Goal: Task Accomplishment & Management: Use online tool/utility

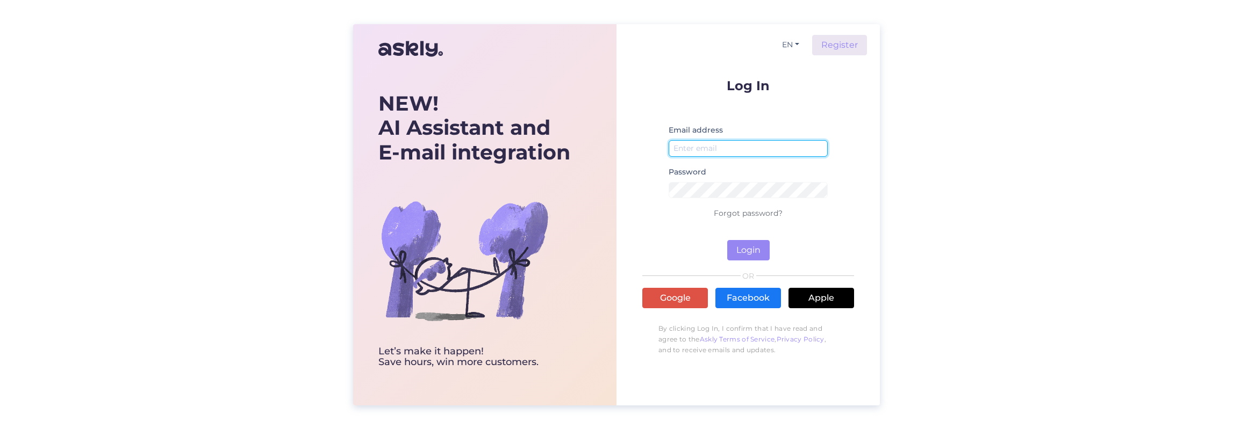
click at [726, 152] on input "email" at bounding box center [748, 148] width 159 height 17
type input "[EMAIL_ADDRESS][DOMAIN_NAME]"
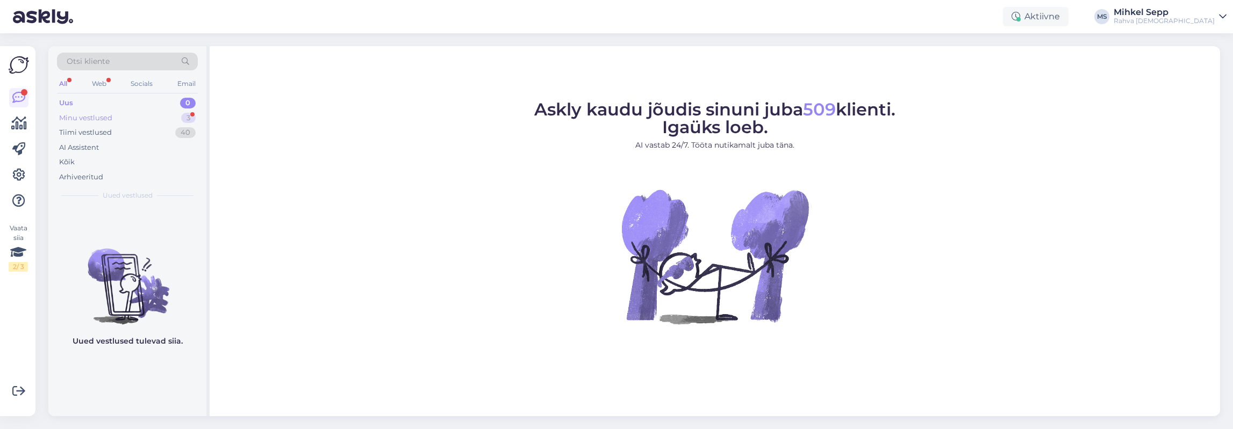
click at [82, 117] on div "Minu vestlused" at bounding box center [85, 118] width 53 height 11
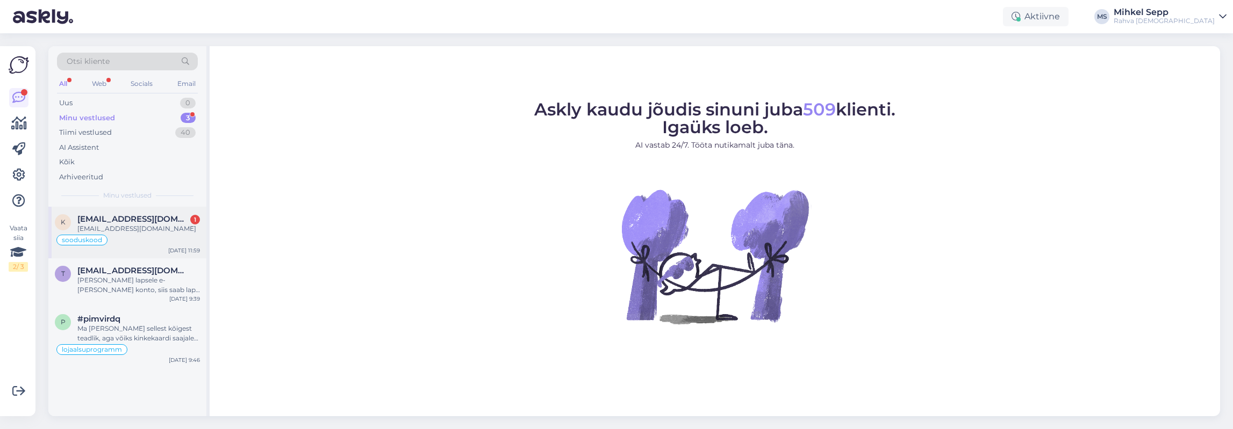
click at [151, 236] on div "sooduskood" at bounding box center [127, 240] width 145 height 13
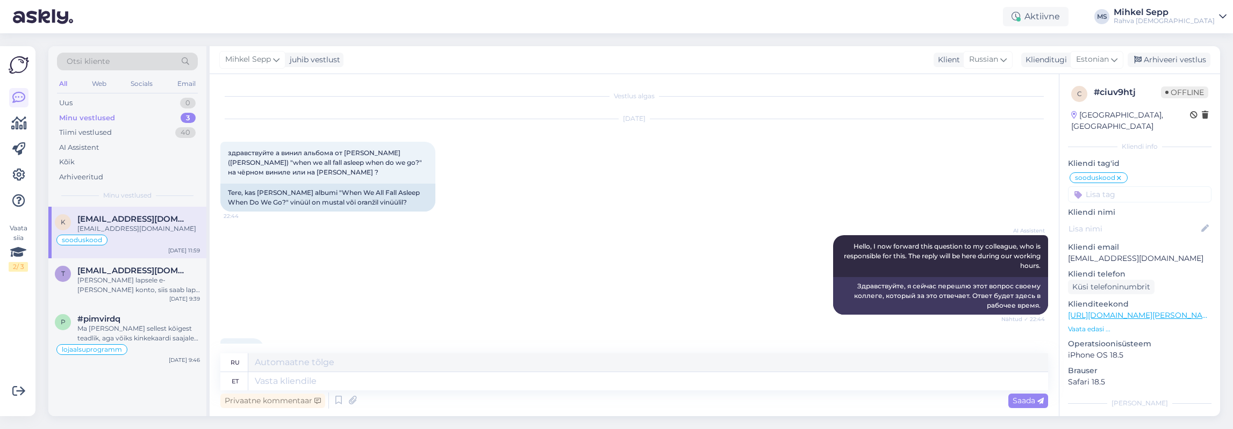
scroll to position [2298, 0]
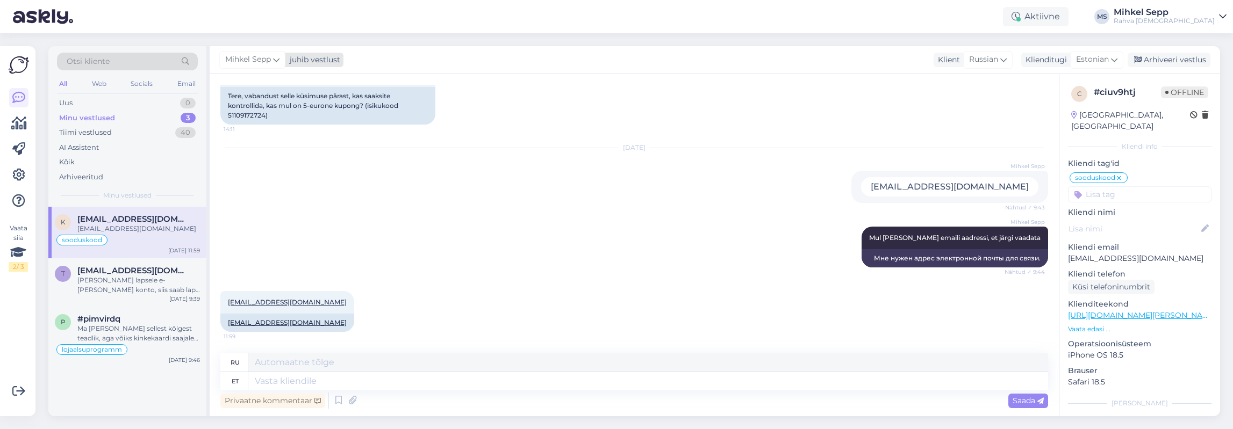
click at [271, 59] on span "Mihkel Sepp" at bounding box center [248, 60] width 46 height 12
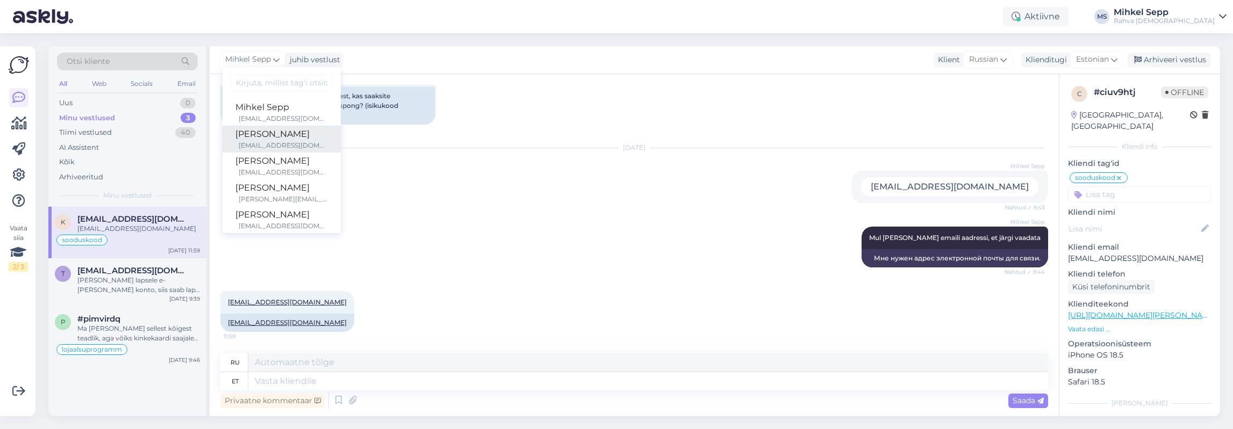
click at [271, 145] on div "[EMAIL_ADDRESS][DOMAIN_NAME]" at bounding box center [283, 146] width 89 height 10
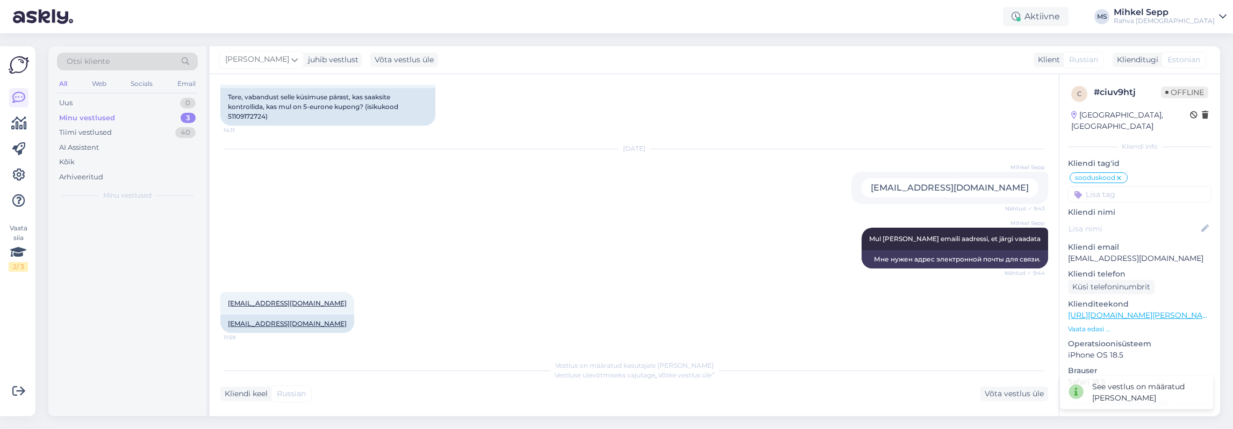
scroll to position [2297, 0]
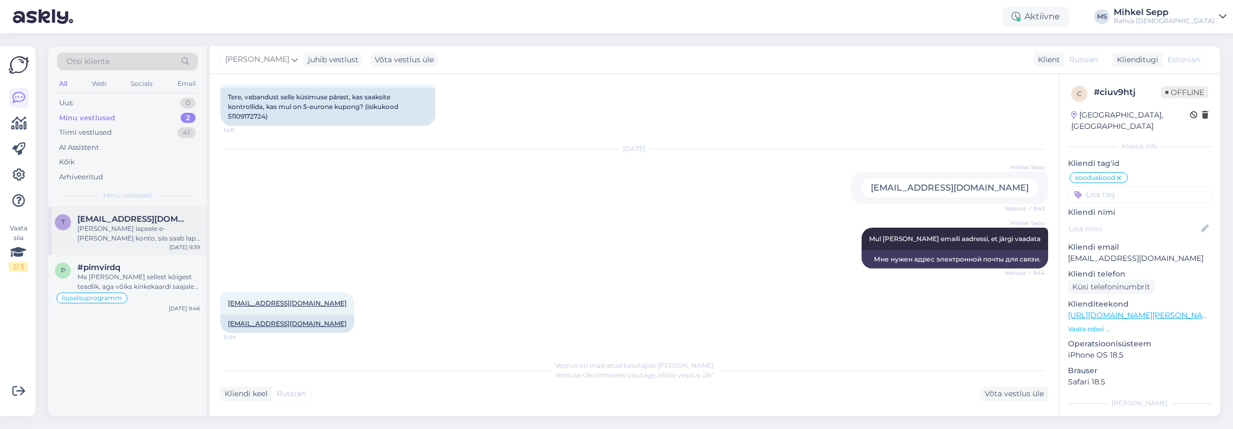
click at [116, 237] on div "[PERSON_NAME] lapsele e-[PERSON_NAME] konto, siis saab laps ka poes ID-kaardiga…" at bounding box center [138, 233] width 123 height 19
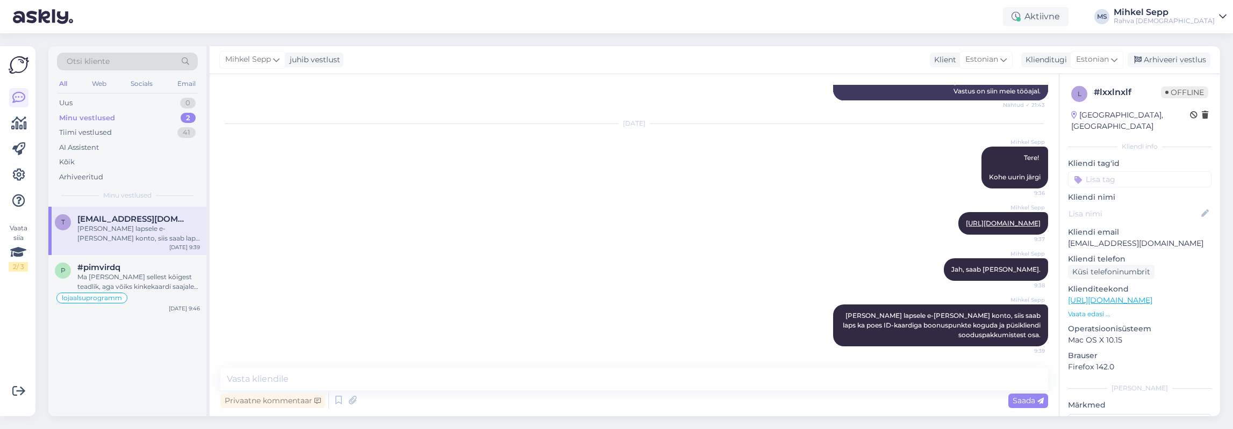
scroll to position [286, 0]
click at [1181, 55] on div "Arhiveeri vestlus" at bounding box center [1169, 60] width 83 height 15
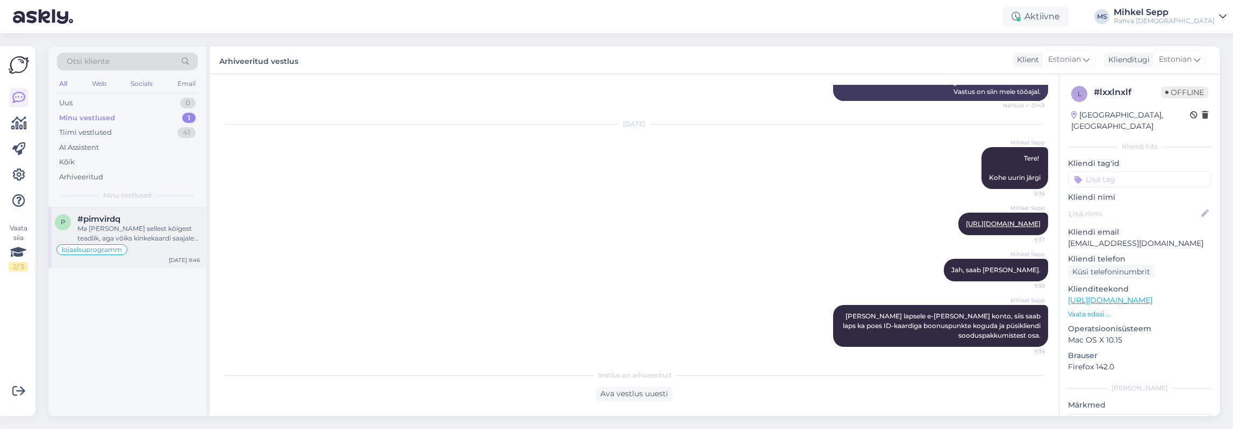
click at [131, 225] on div "Ma [PERSON_NAME] sellest kõigest teadlik, aga võiks kinkekaardi saajale saadetu…" at bounding box center [138, 233] width 123 height 19
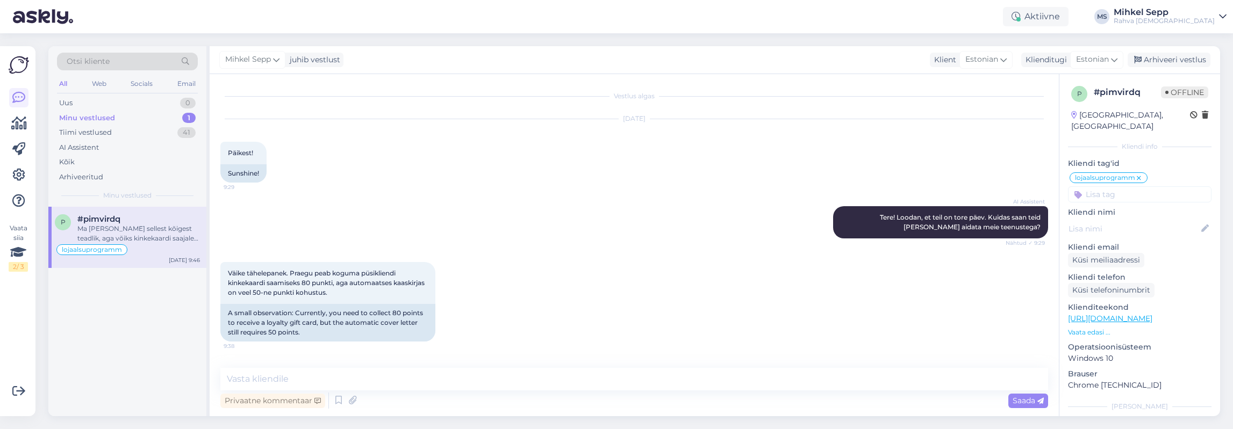
scroll to position [202, 0]
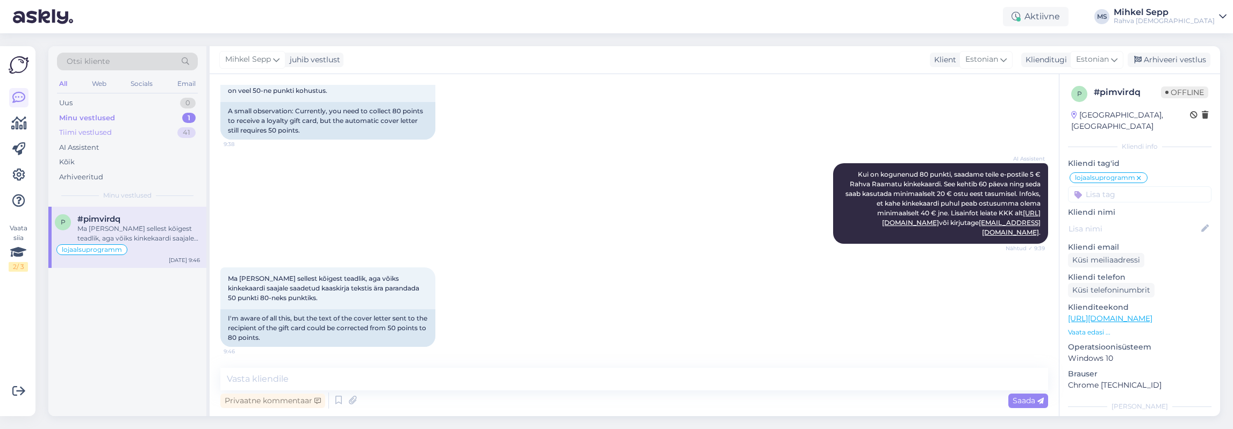
click at [98, 132] on div "Tiimi vestlused" at bounding box center [85, 132] width 53 height 11
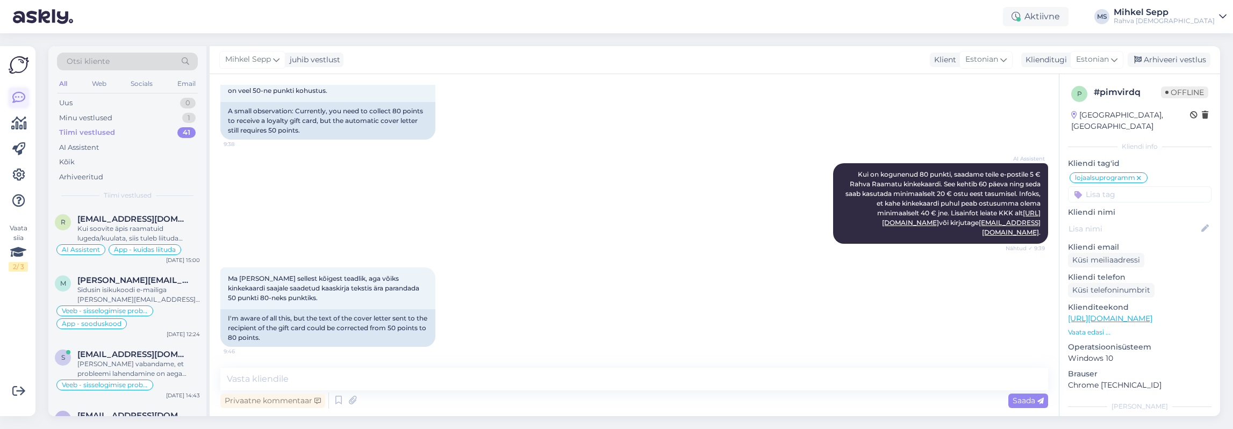
click at [19, 94] on icon at bounding box center [18, 97] width 13 height 13
click at [18, 126] on icon at bounding box center [19, 123] width 16 height 13
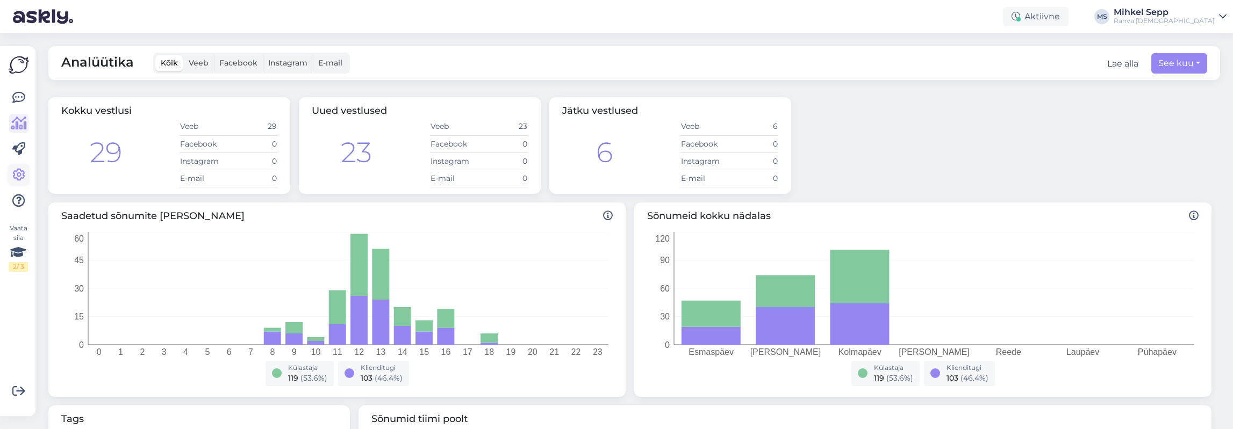
click at [19, 168] on link at bounding box center [18, 175] width 19 height 19
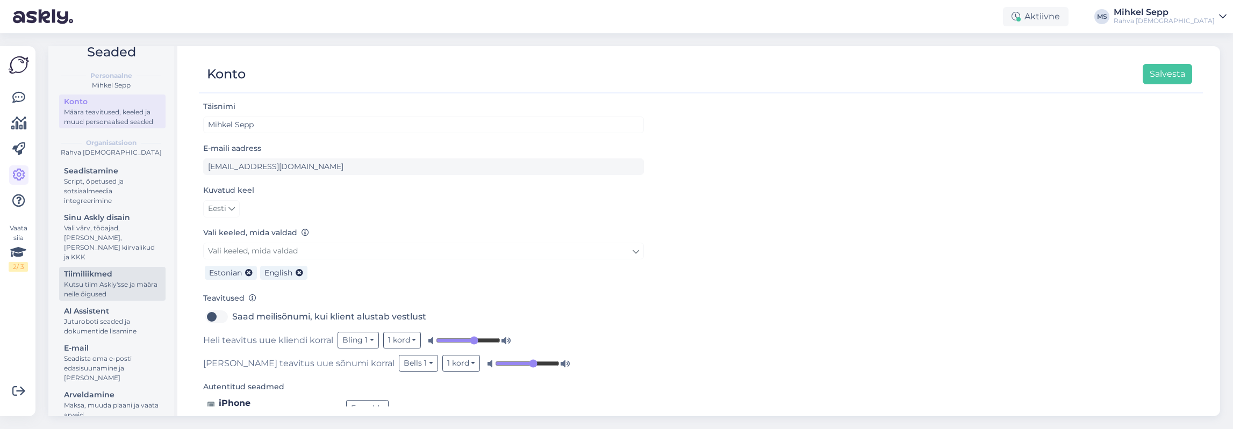
scroll to position [32, 0]
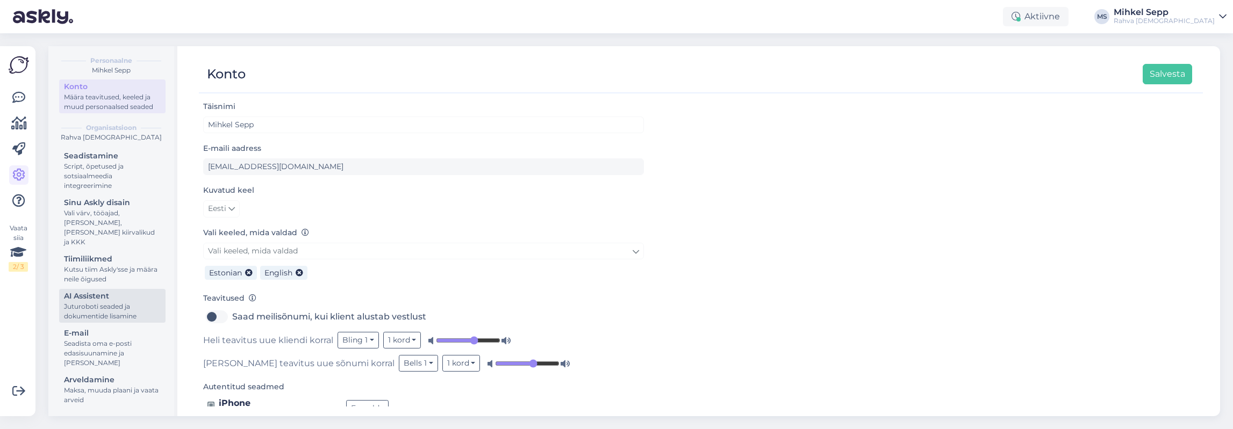
click at [94, 300] on div "AI Assistent" at bounding box center [112, 296] width 97 height 11
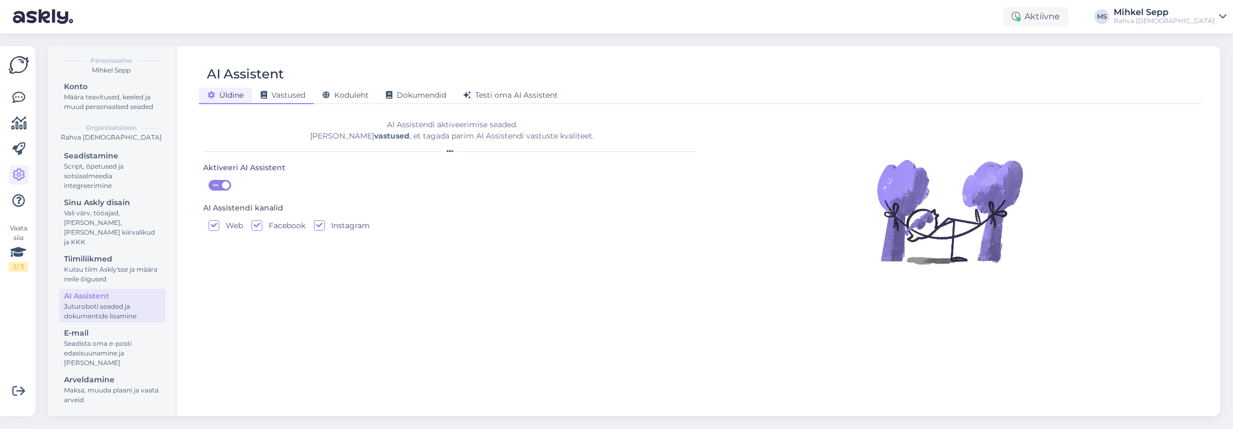
click at [277, 98] on span "Vastused" at bounding box center [283, 95] width 45 height 10
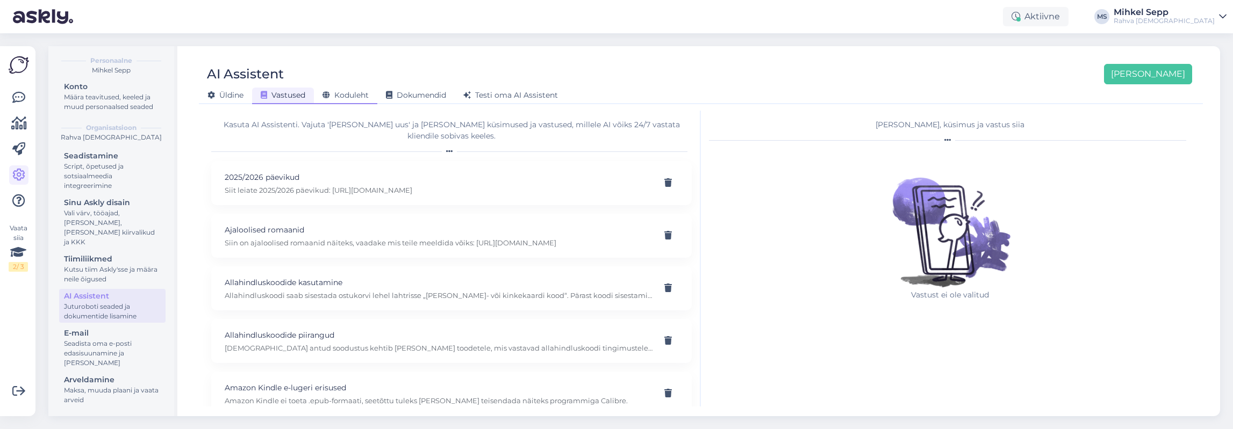
click at [334, 100] on div "Koduleht" at bounding box center [345, 96] width 63 height 17
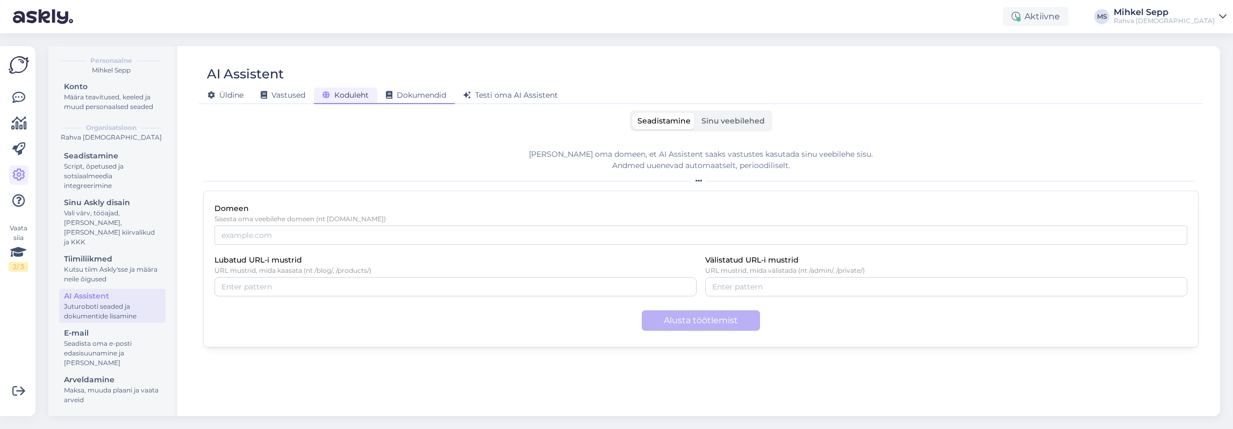
click at [414, 98] on span "Dokumendid" at bounding box center [416, 95] width 60 height 10
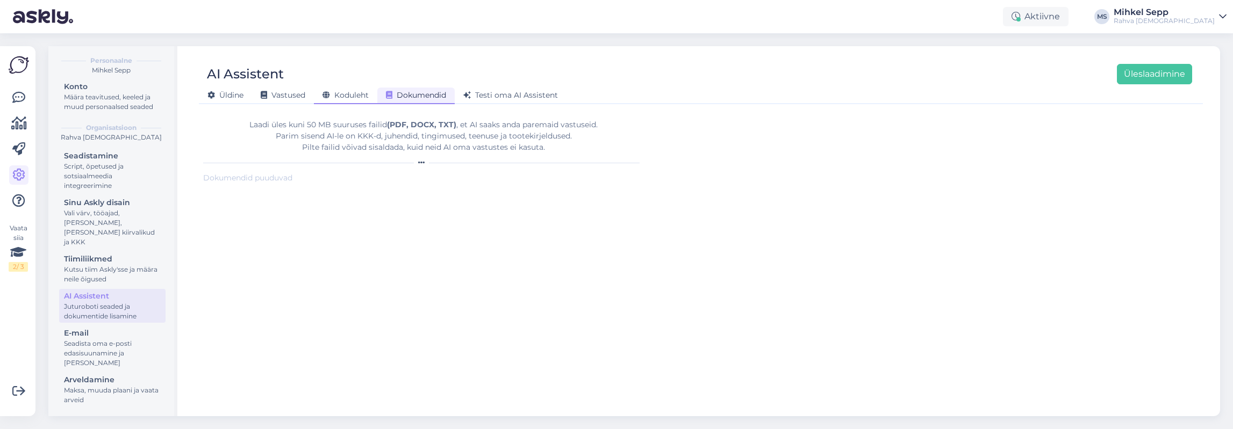
click at [325, 92] on icon at bounding box center [327, 96] width 8 height 8
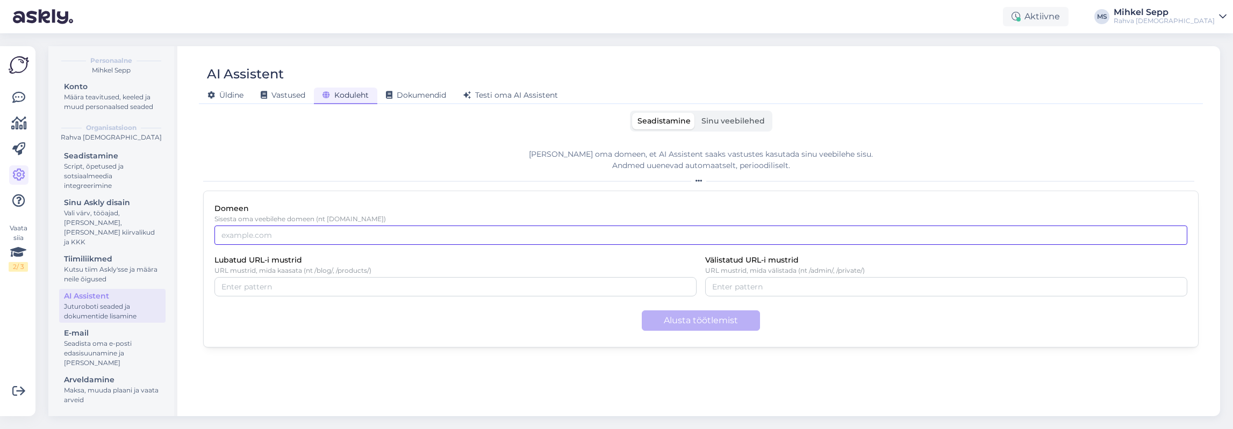
click at [635, 244] on input "Domeen" at bounding box center [700, 235] width 973 height 19
type input "[DOMAIN_NAME]"
click at [709, 325] on button "Alusta töötlemist" at bounding box center [701, 321] width 118 height 20
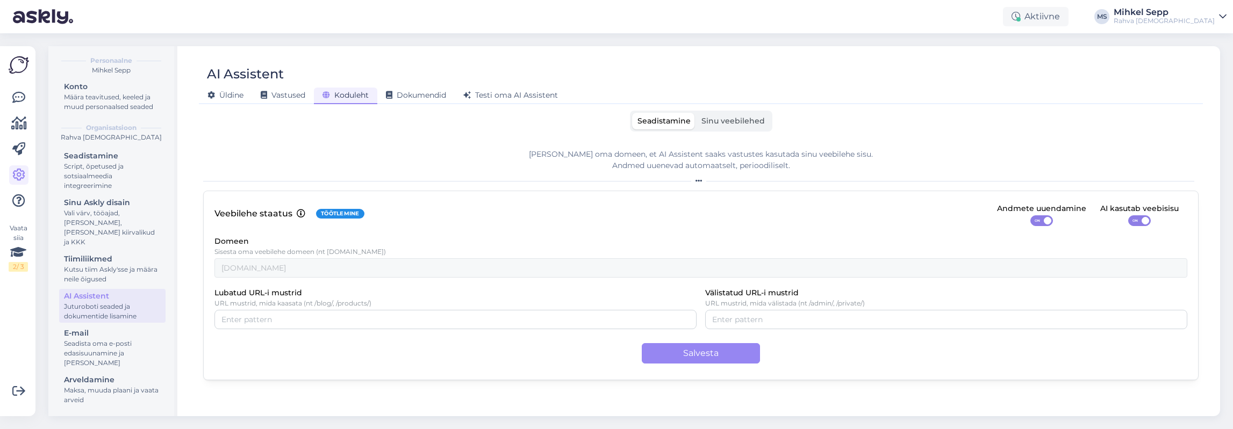
click at [718, 119] on span "Sinu veebilehed" at bounding box center [732, 121] width 63 height 10
click at [696, 113] on input "Sinu veebilehed" at bounding box center [696, 113] width 0 height 0
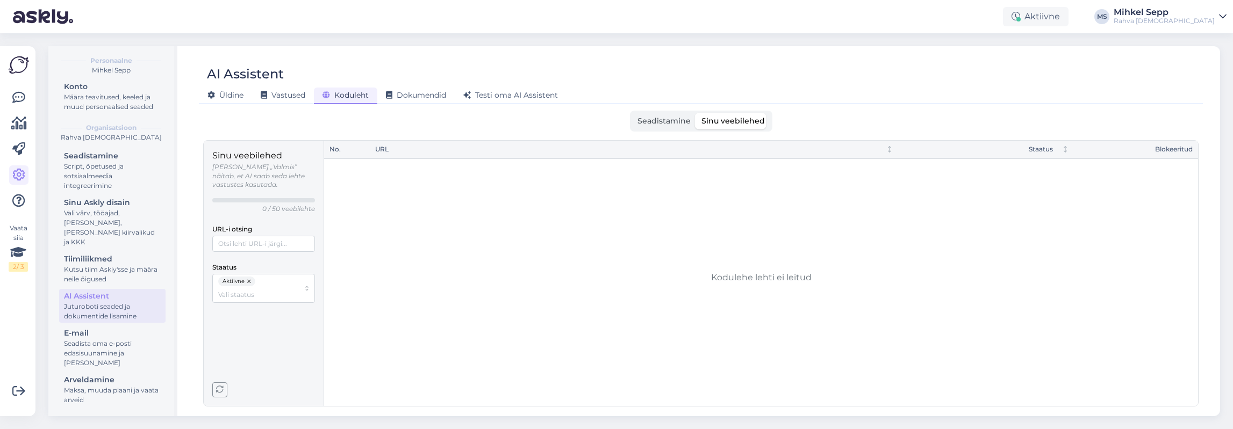
click at [683, 120] on span "Seadistamine" at bounding box center [664, 121] width 53 height 10
click at [632, 113] on input "Seadistamine" at bounding box center [632, 113] width 0 height 0
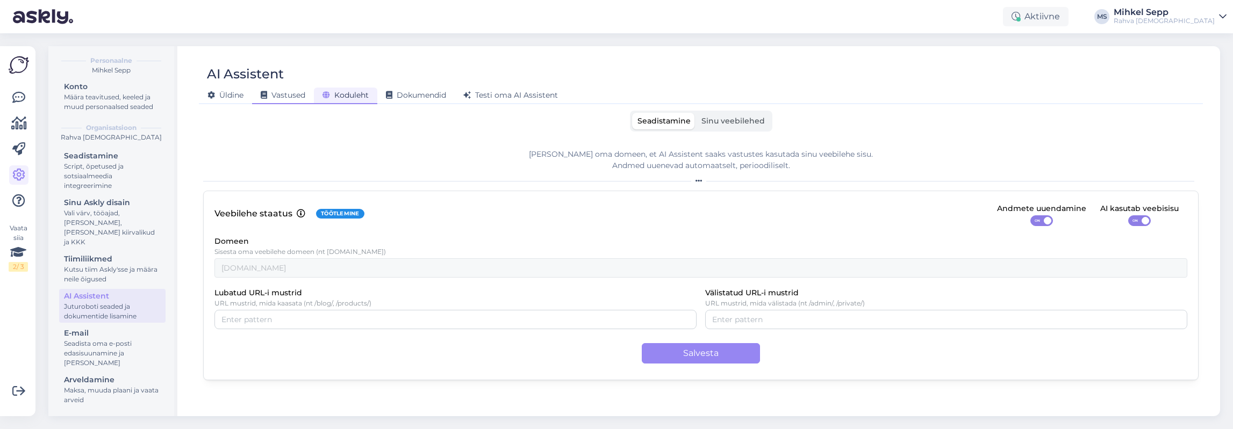
click at [267, 91] on span "Vastused" at bounding box center [283, 95] width 45 height 10
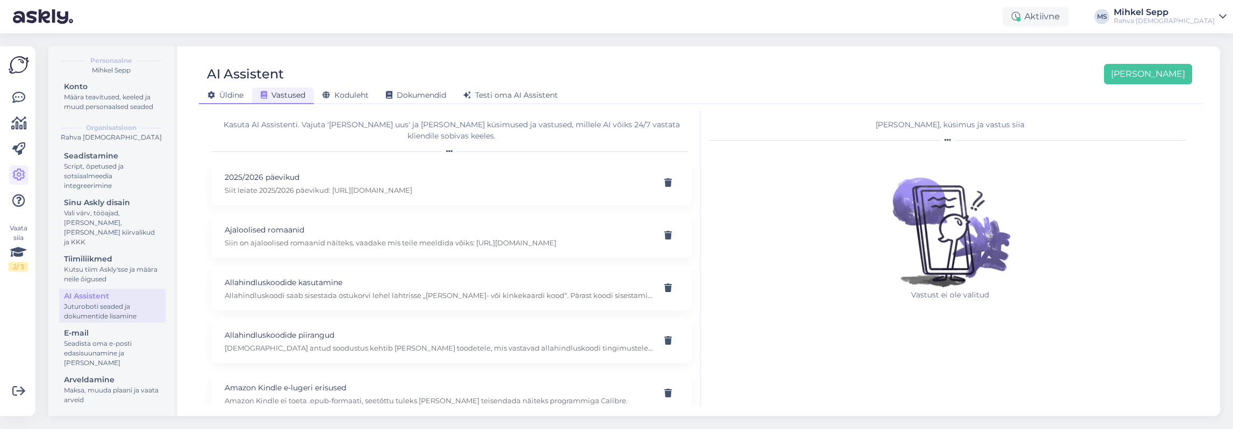
click at [216, 97] on span "Üldine" at bounding box center [225, 95] width 36 height 10
